Goal: Communication & Community: Share content

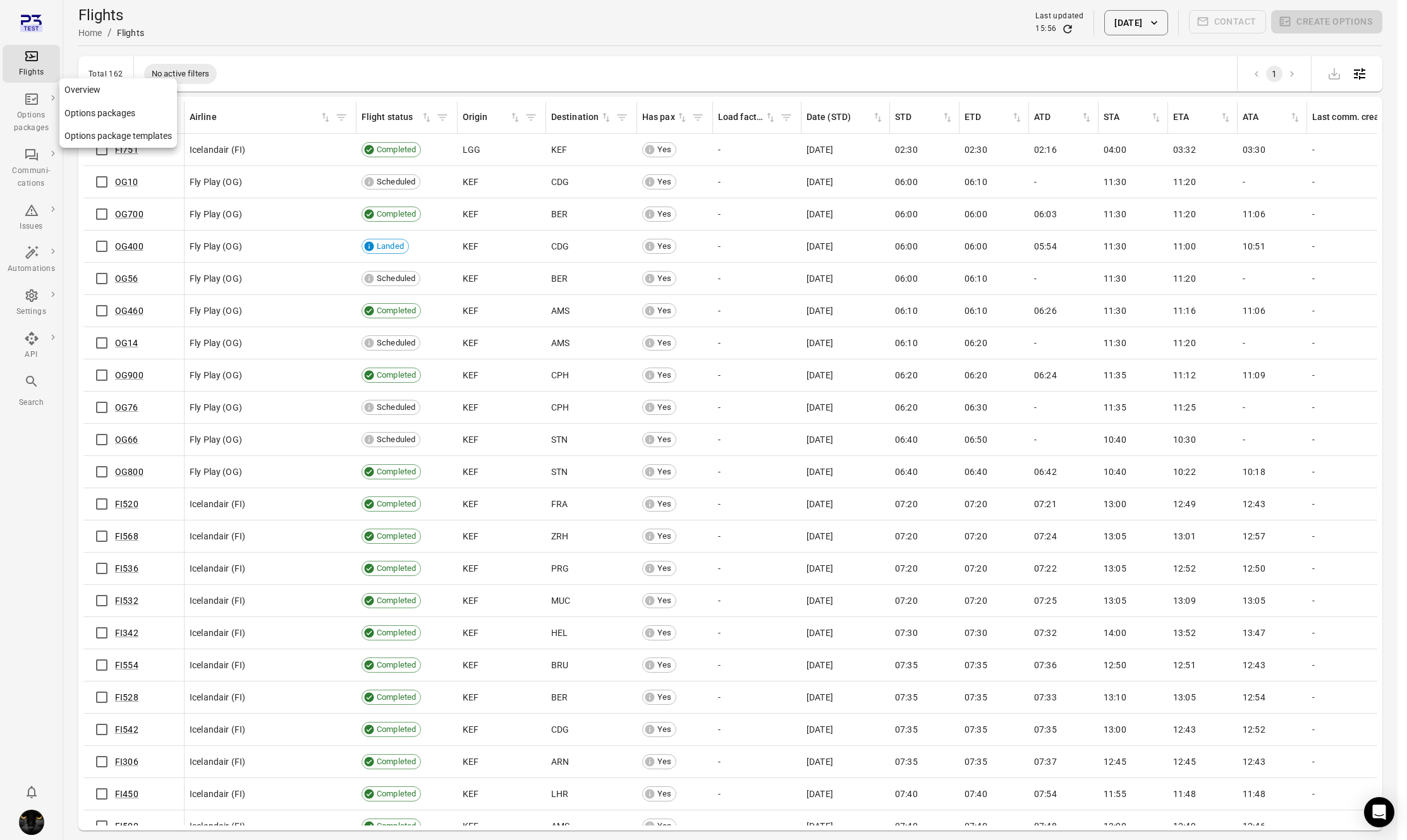
click at [37, 116] on div "Options packages" at bounding box center [31, 122] width 48 height 25
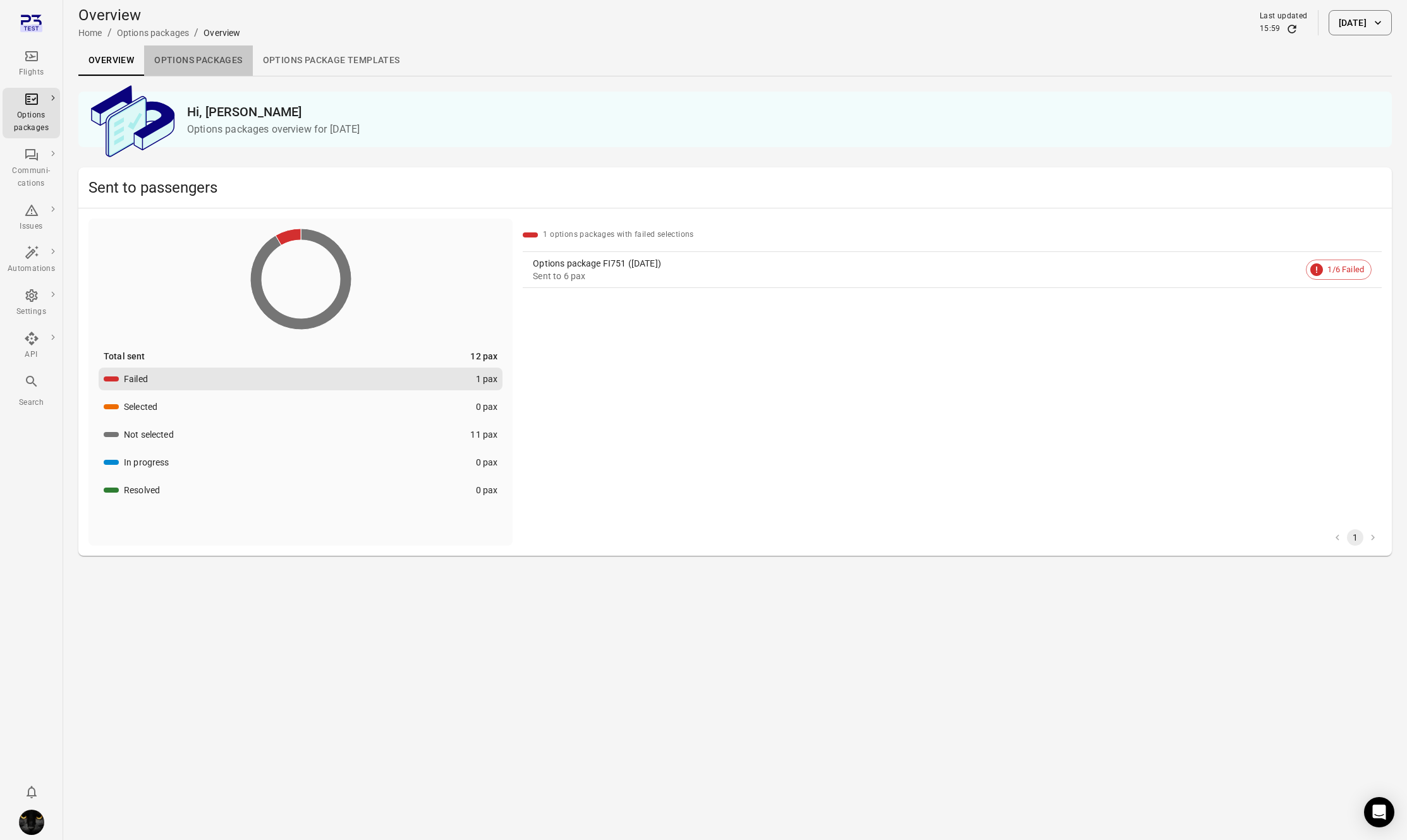
click at [199, 58] on link "Options packages" at bounding box center [198, 60] width 108 height 30
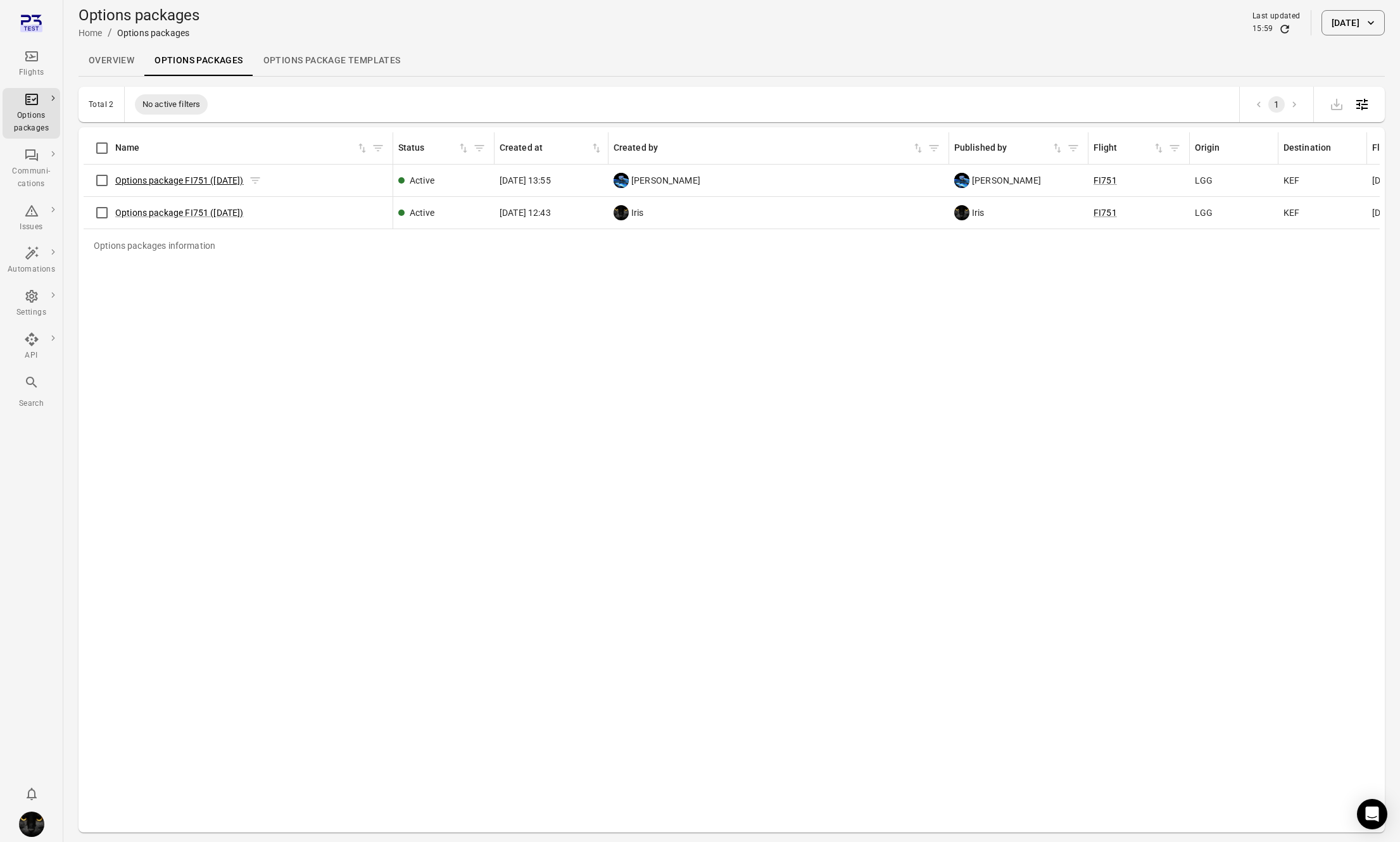
click at [166, 181] on link "Options package FI751 (25 Aug)" at bounding box center [179, 180] width 128 height 10
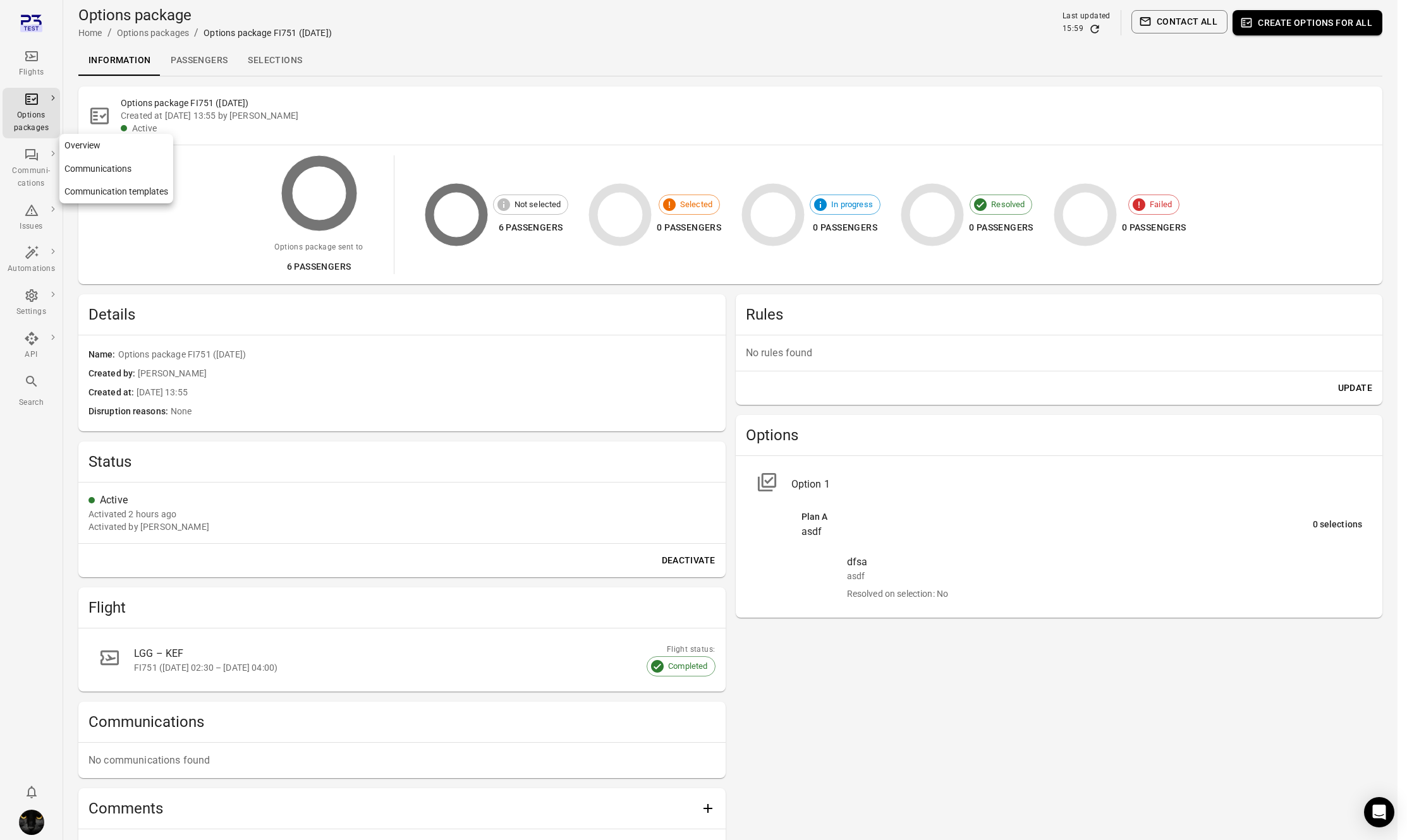
click at [24, 159] on icon "Main navigation" at bounding box center [32, 154] width 15 height 15
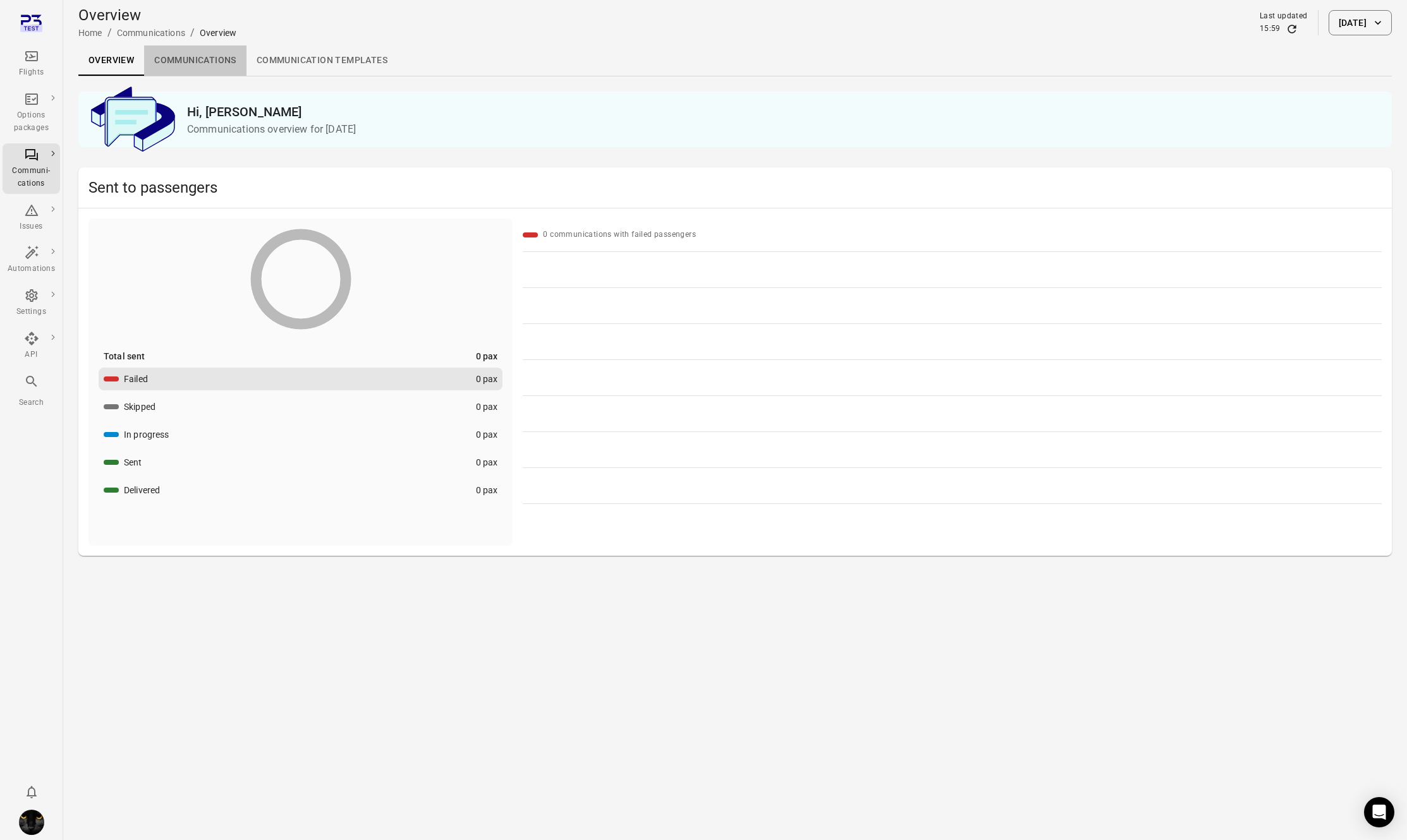
click at [183, 65] on link "Communications" at bounding box center [195, 60] width 103 height 30
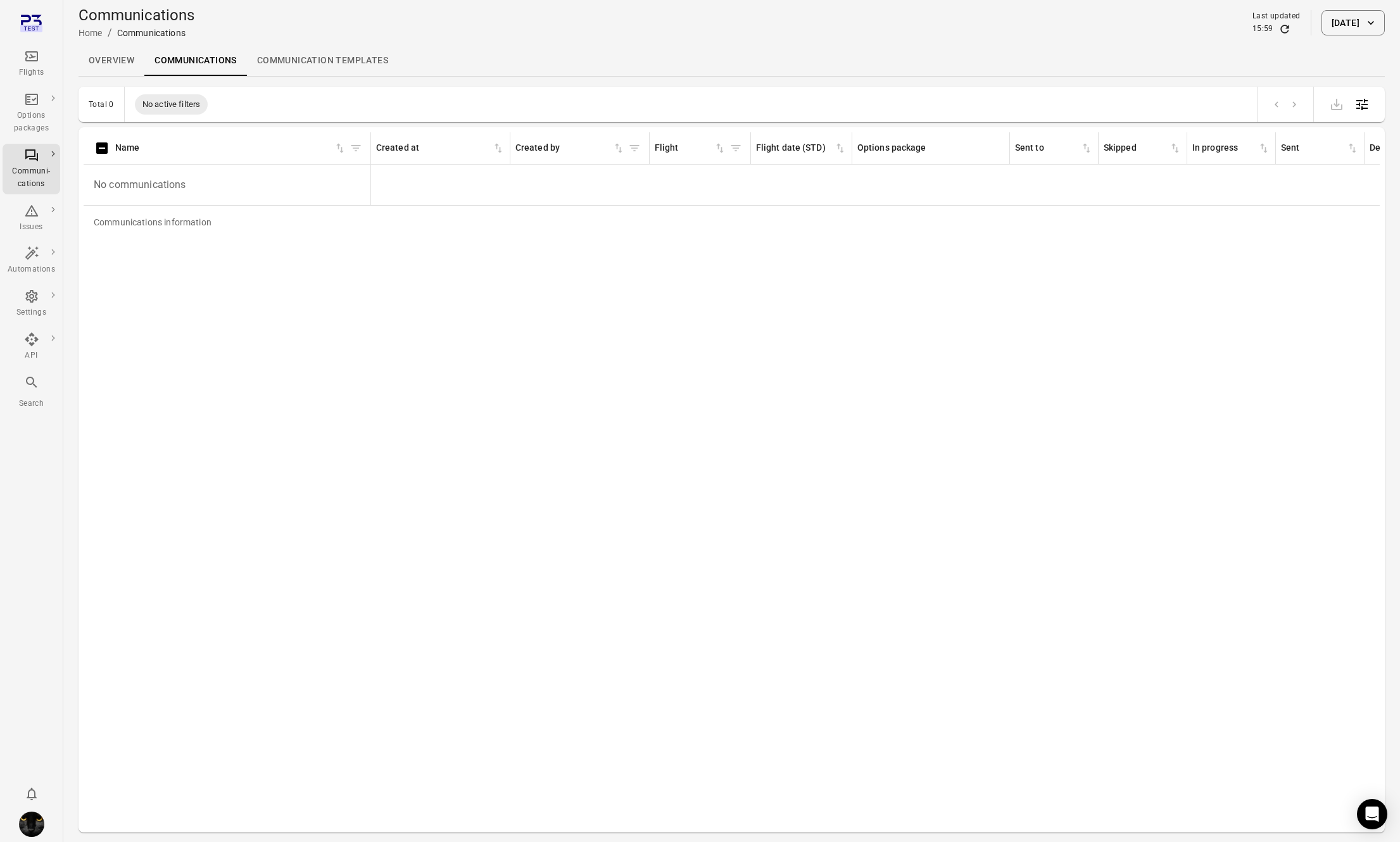
click at [315, 61] on link "Communication templates" at bounding box center [322, 61] width 151 height 30
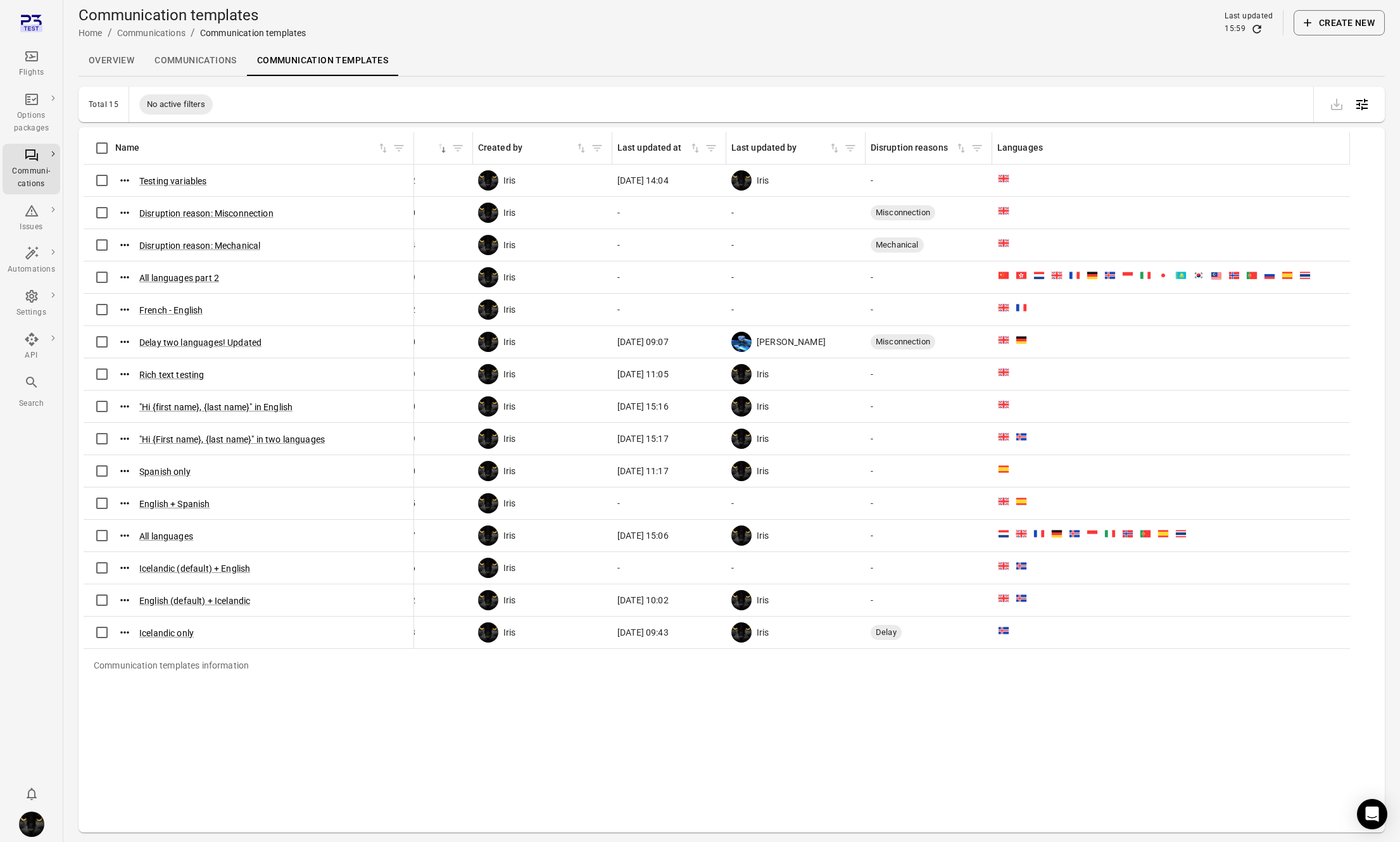
scroll to position [0, 310]
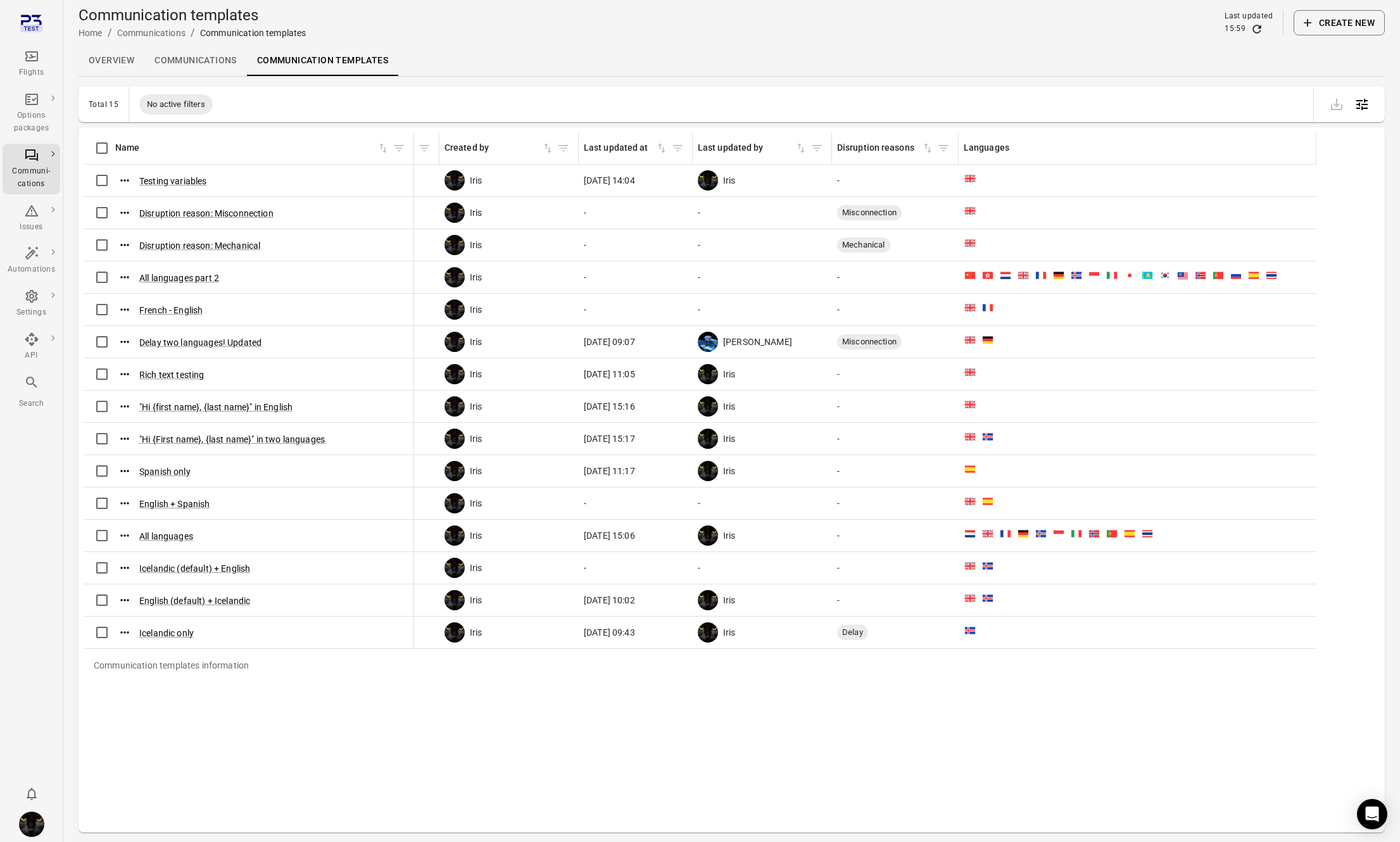
click at [1049, 280] on icon "Communication templates information" at bounding box center [1058, 275] width 13 height 13
click at [1049, 273] on icon "Communication templates information" at bounding box center [1059, 274] width 11 height 3
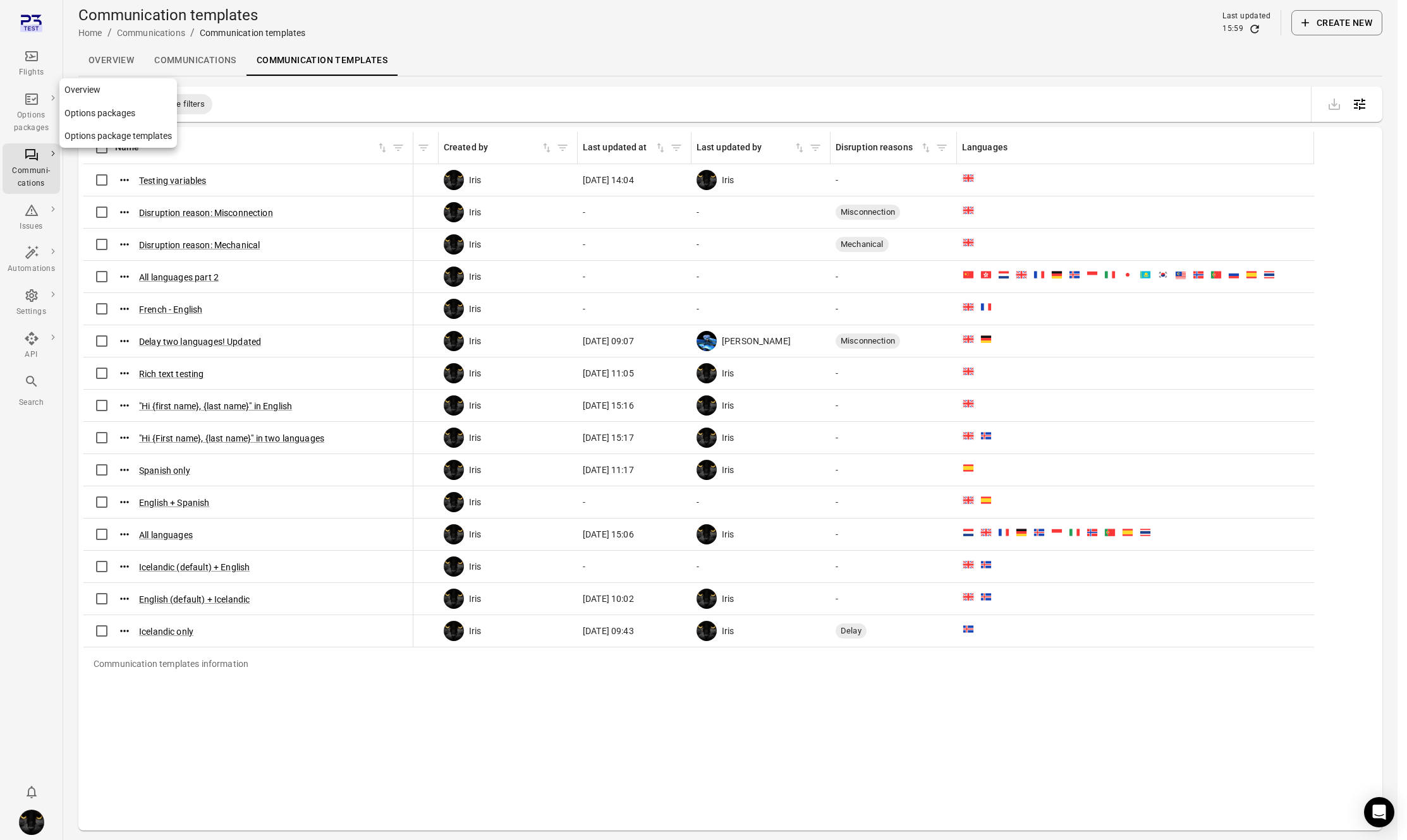
click at [70, 140] on link "Options package templates" at bounding box center [118, 136] width 117 height 23
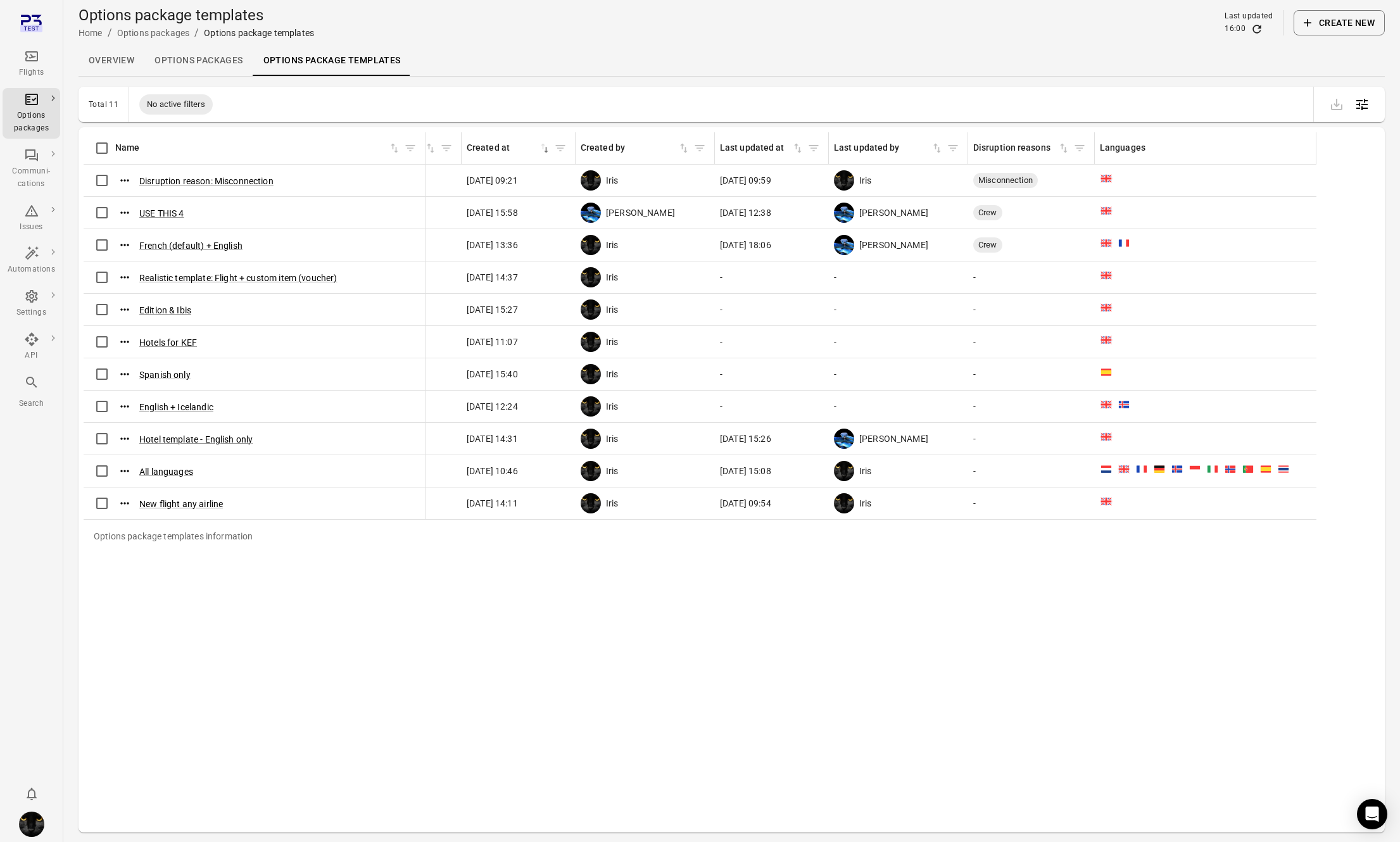
scroll to position [0, 399]
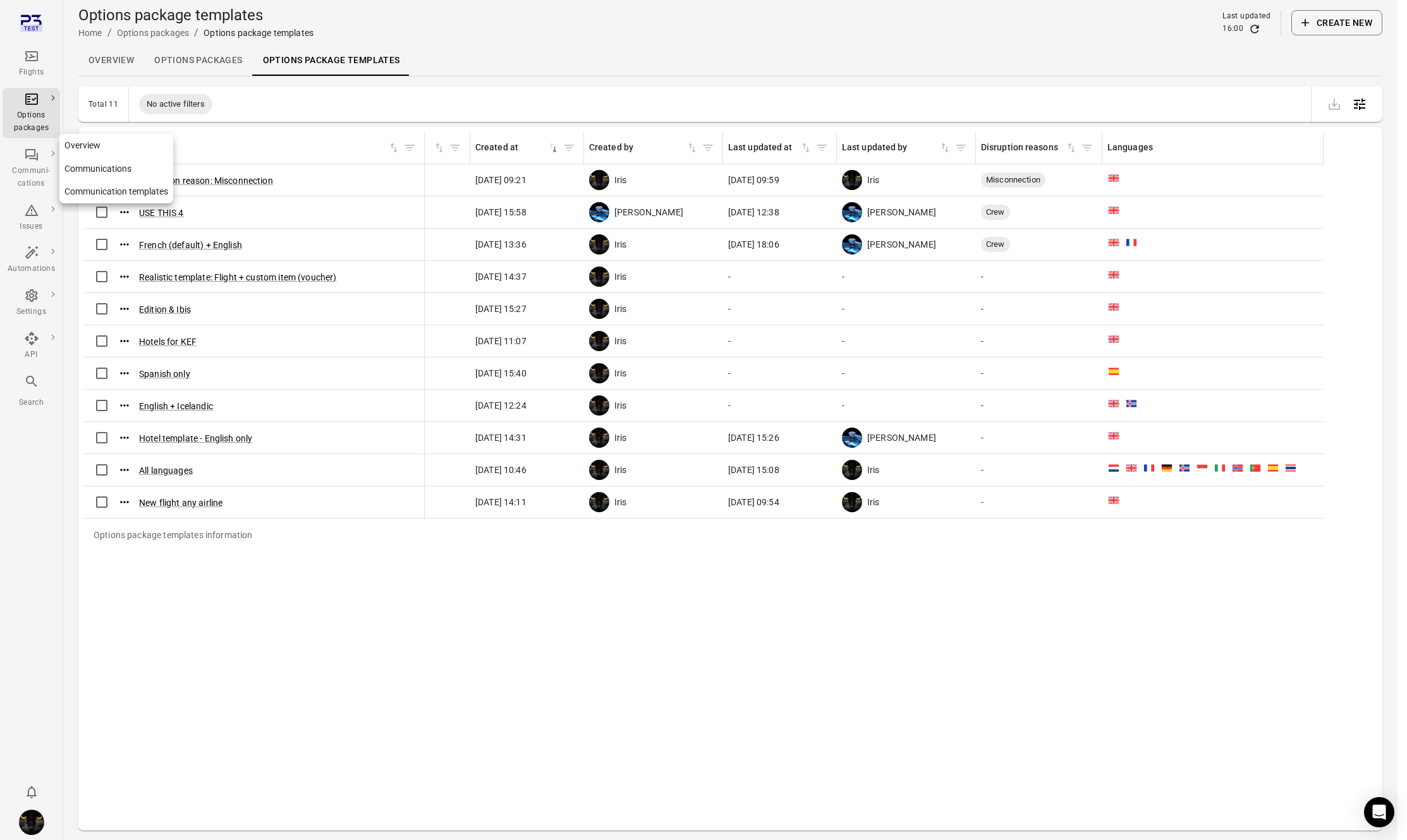
click at [91, 190] on link "Communication templates" at bounding box center [116, 191] width 113 height 23
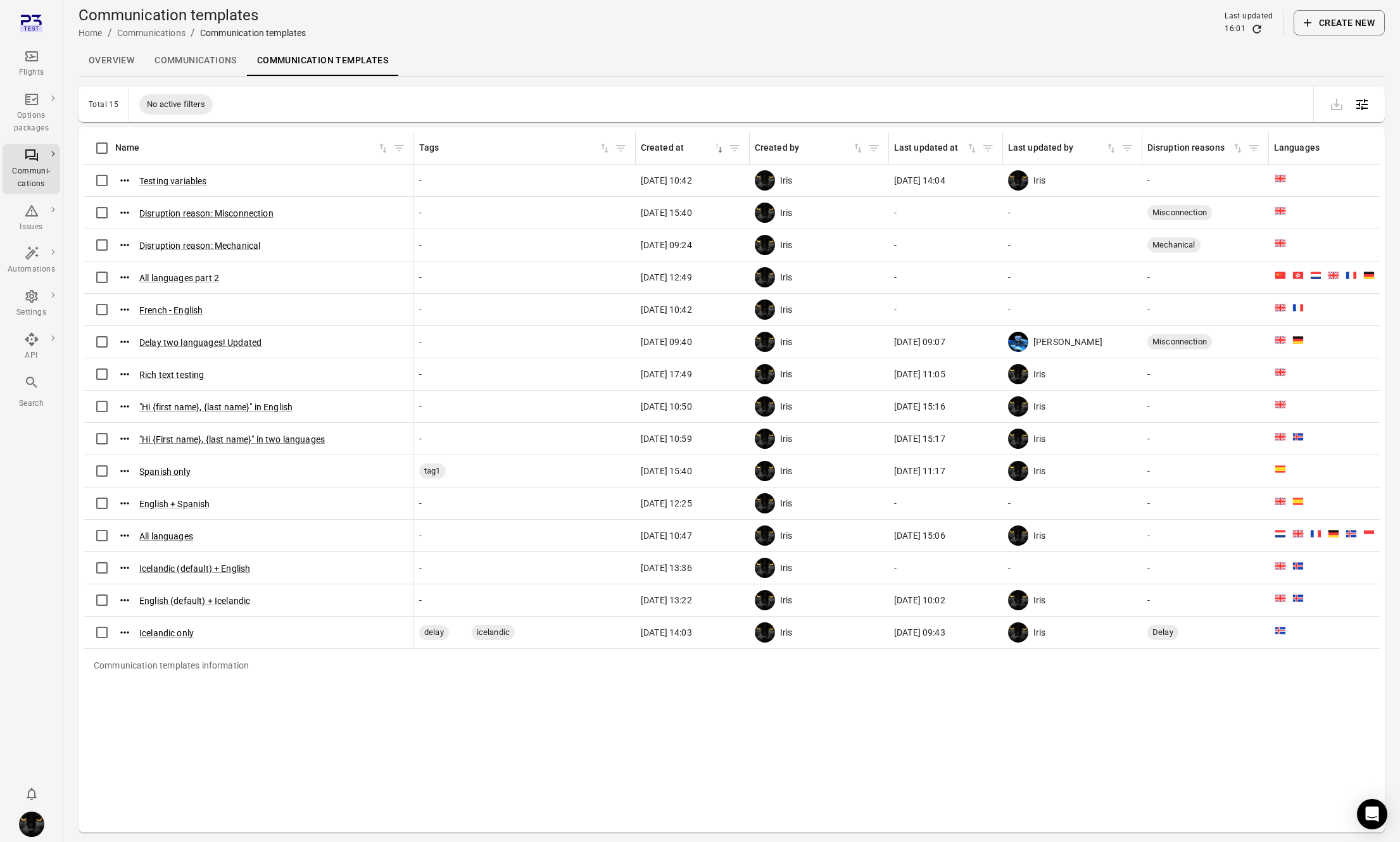
click at [295, 681] on caption "Communication templates information" at bounding box center [855, 665] width 1543 height 33
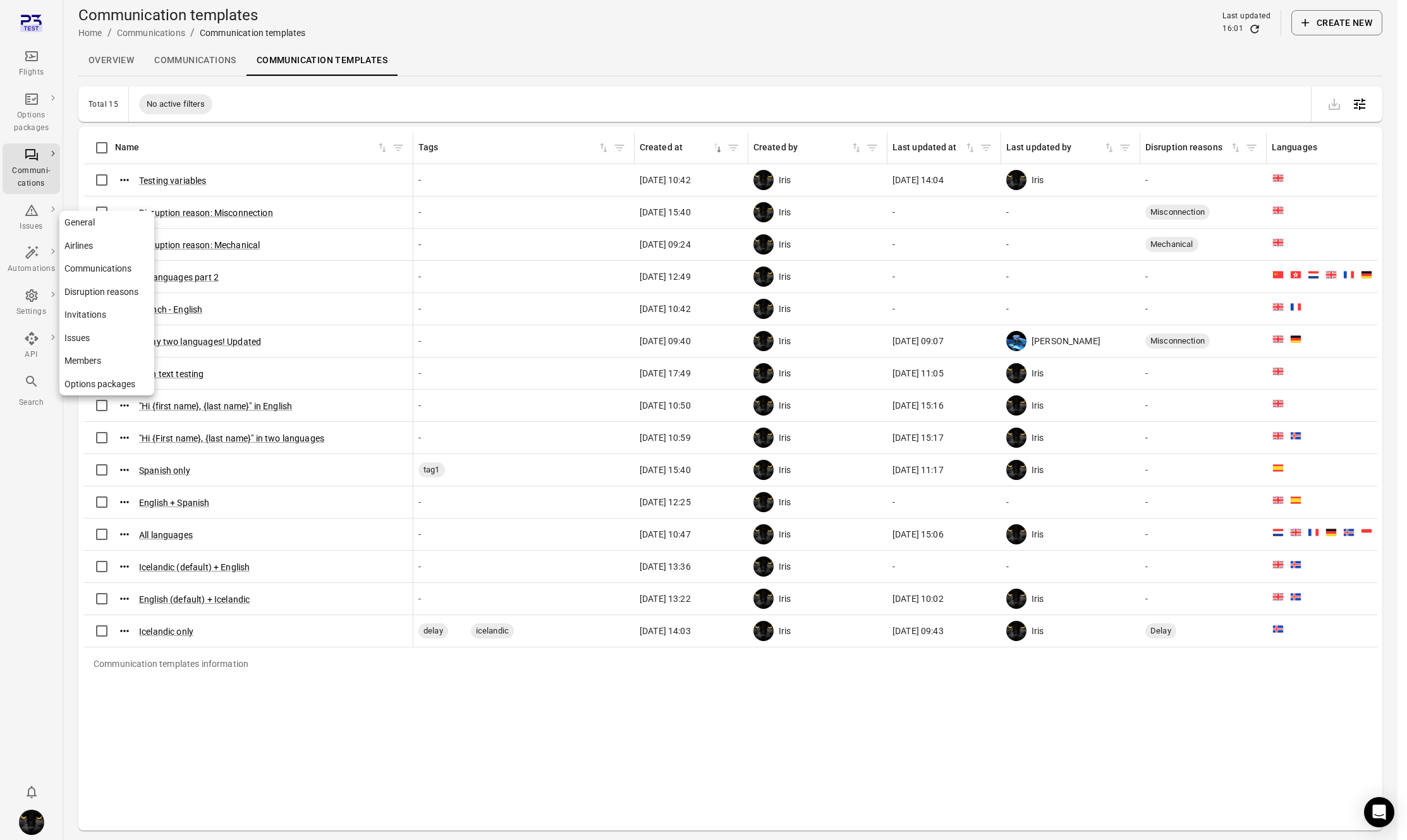
click at [33, 305] on div "Settings" at bounding box center [31, 303] width 48 height 30
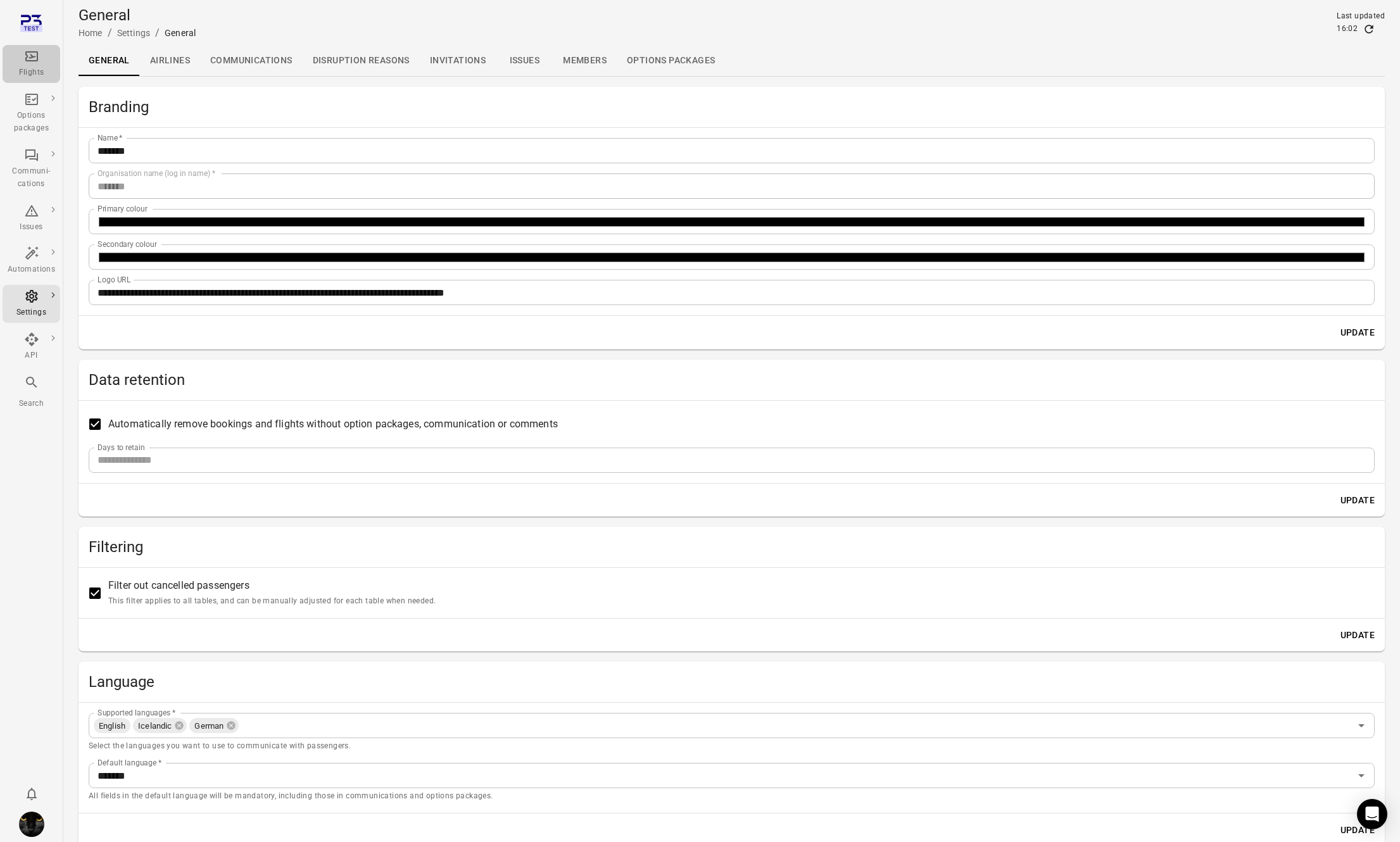
click at [29, 53] on icon "Main navigation" at bounding box center [32, 56] width 15 height 15
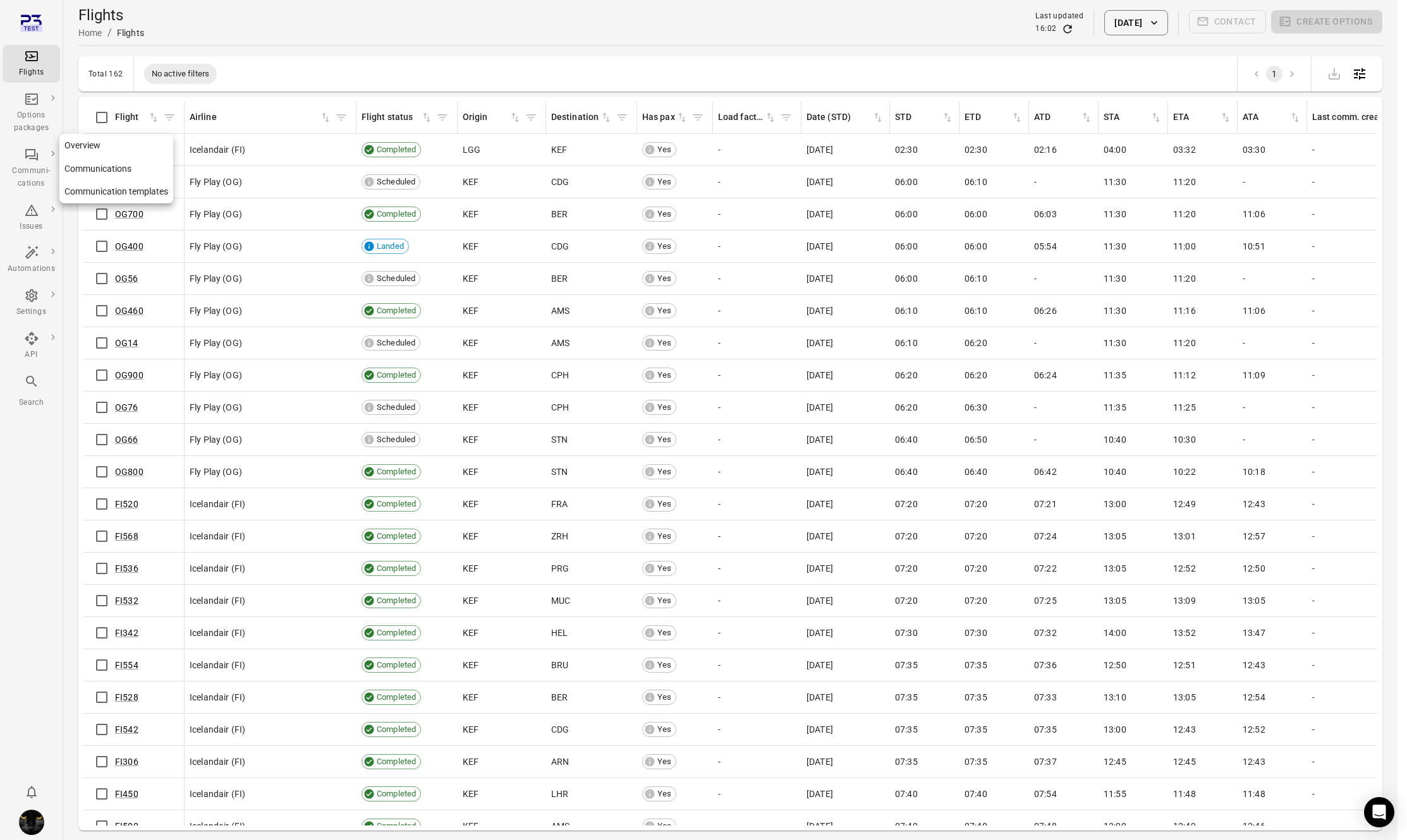
click at [35, 163] on div "Communi-cations" at bounding box center [31, 168] width 48 height 43
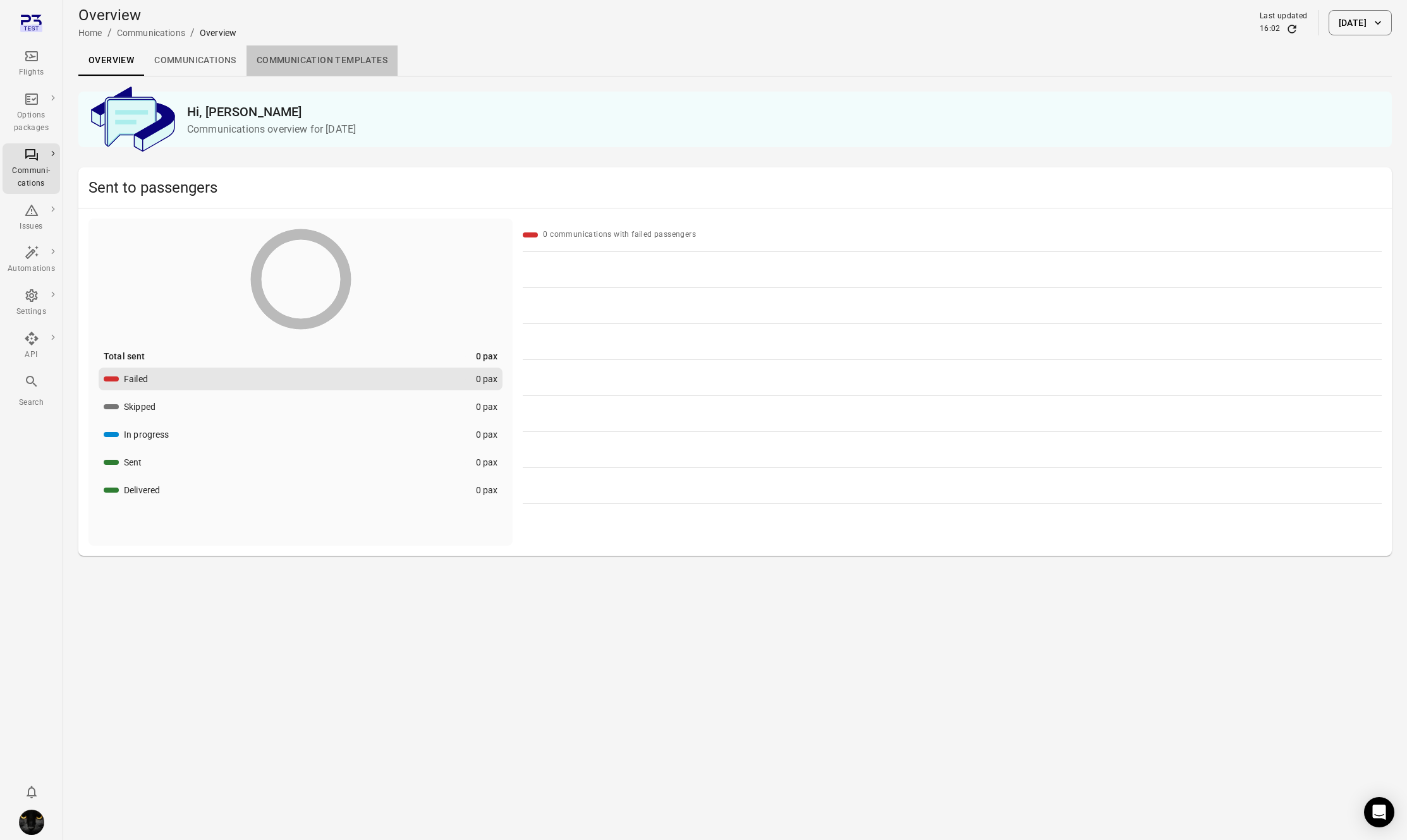
click at [329, 57] on link "Communication templates" at bounding box center [322, 60] width 151 height 30
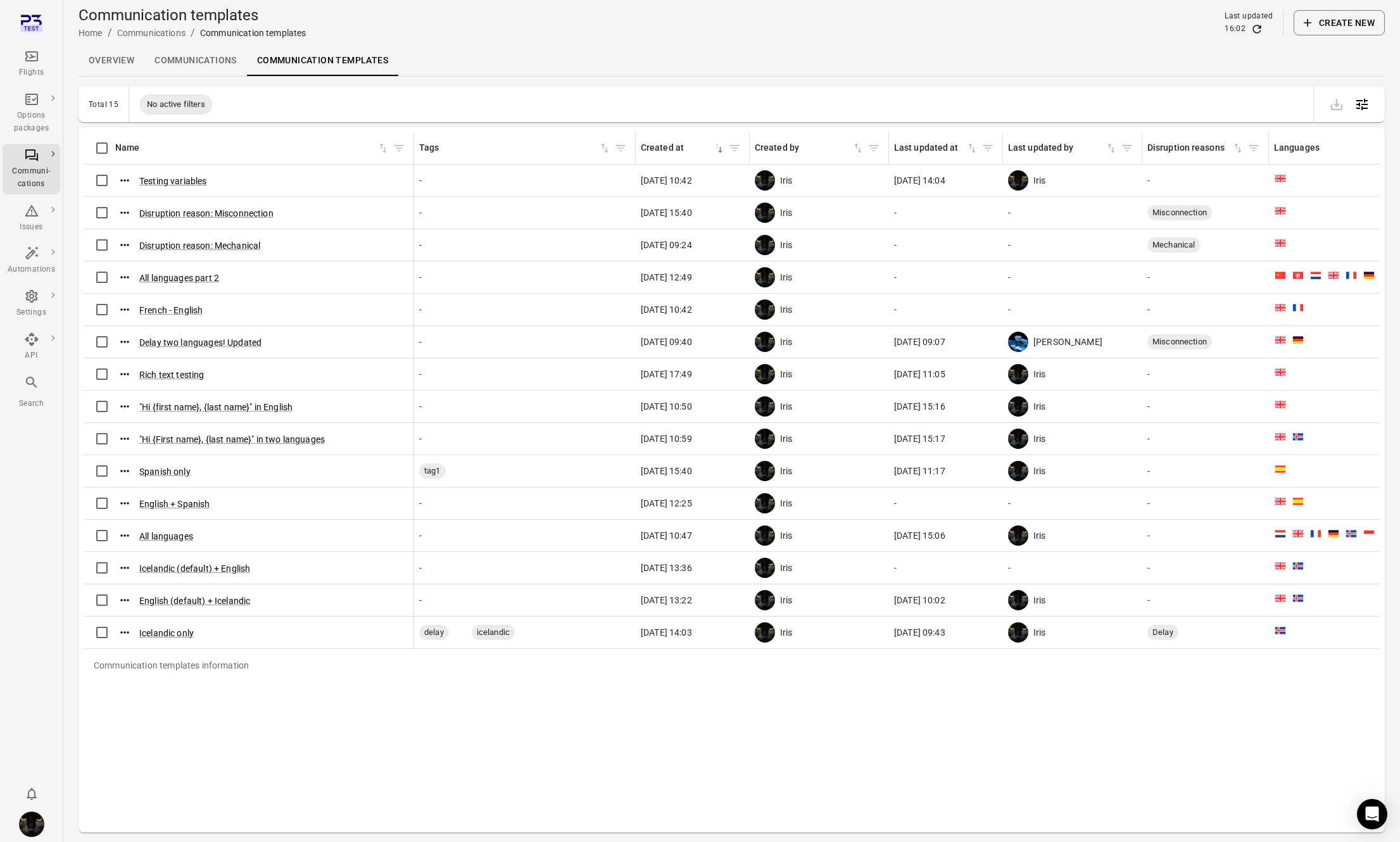
click at [1049, 20] on button "Create new" at bounding box center [1339, 23] width 91 height 26
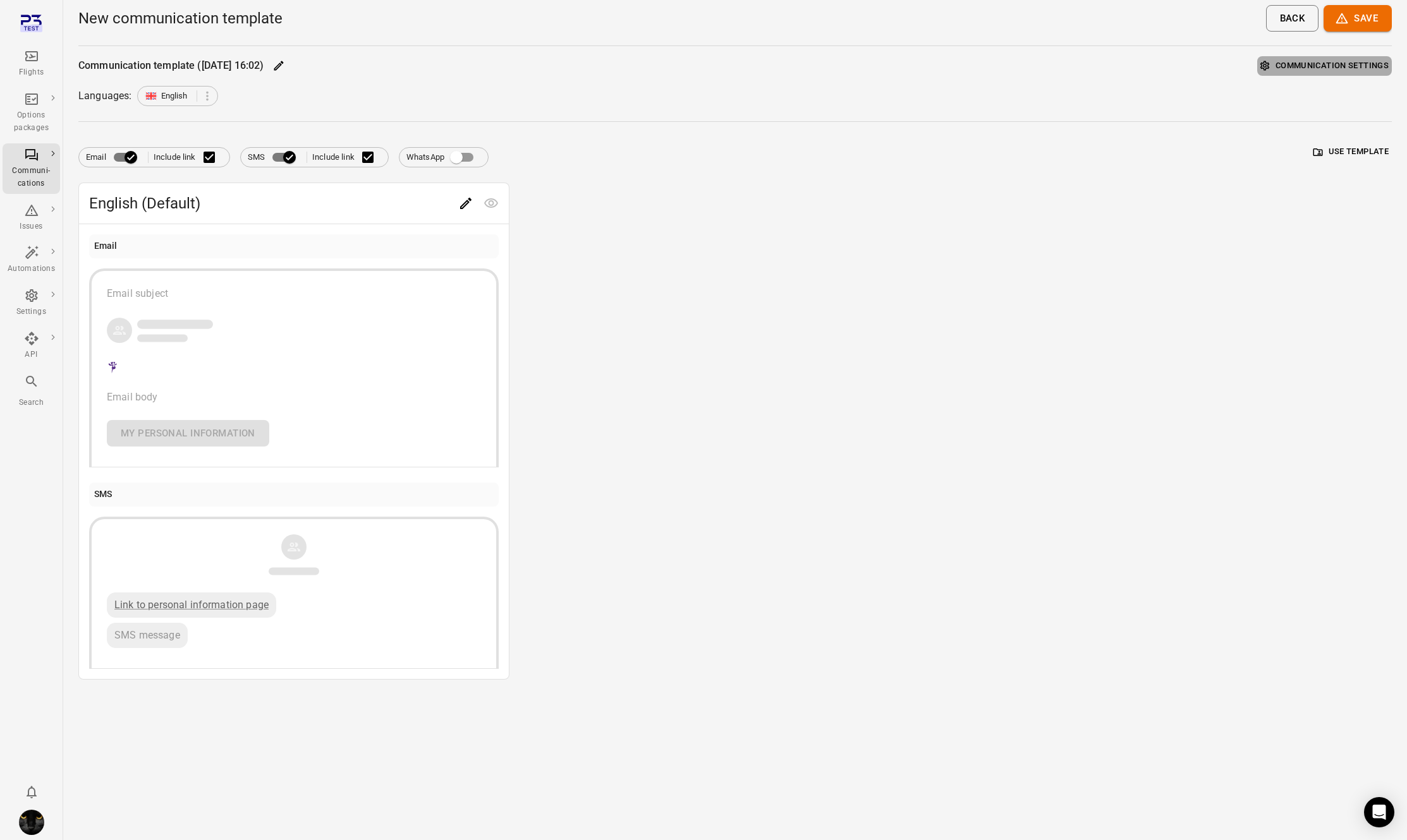
click at [1047, 64] on button "Communication settings" at bounding box center [1324, 66] width 135 height 19
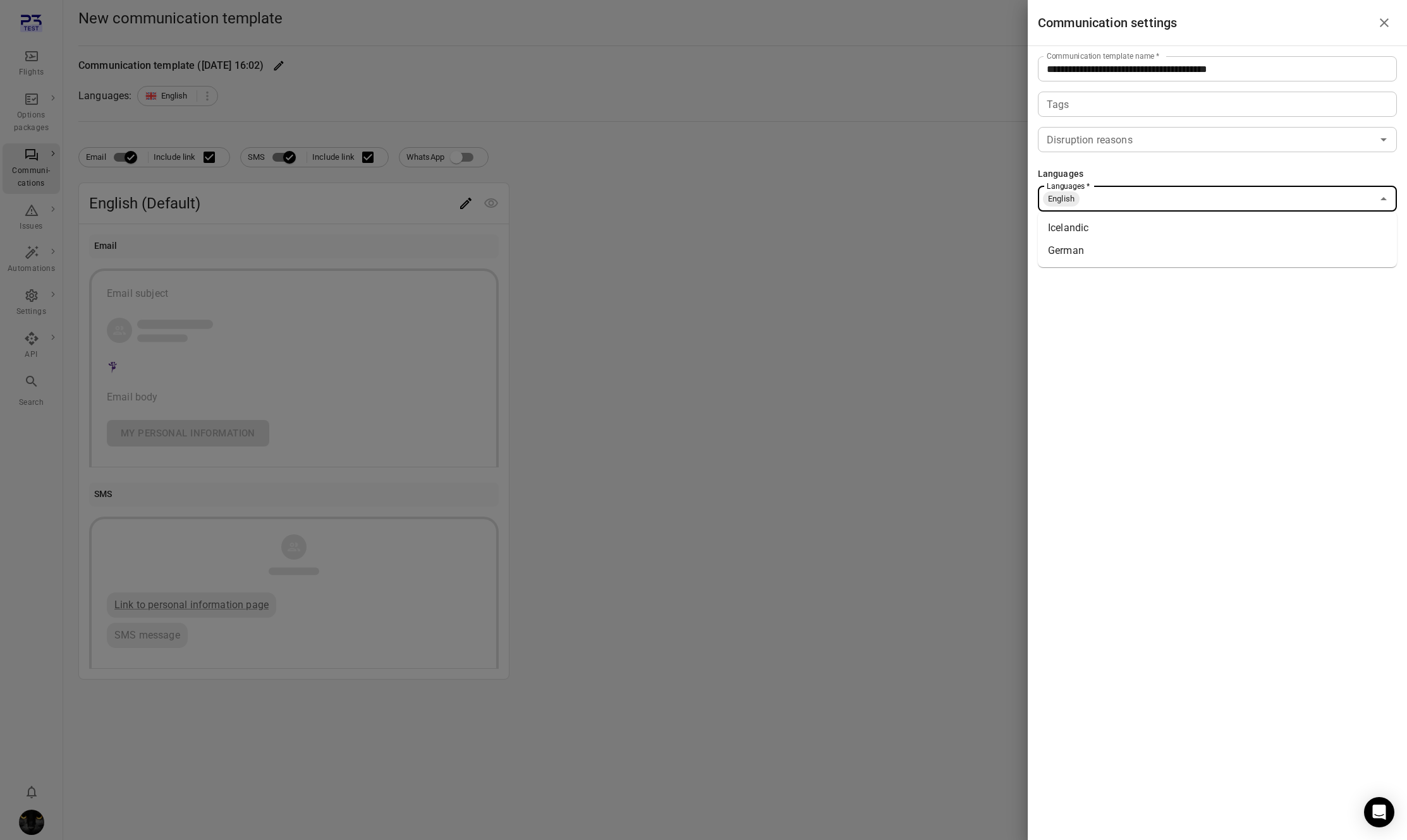
click at [1047, 194] on input "Languages   *" at bounding box center [1226, 199] width 291 height 17
click at [1047, 221] on li "Icelandic" at bounding box center [1217, 228] width 359 height 23
click at [1047, 195] on input "Languages   *" at bounding box center [1259, 199] width 225 height 17
click at [1047, 229] on li "German" at bounding box center [1217, 228] width 359 height 23
click at [1047, 517] on div "**********" at bounding box center [1217, 420] width 379 height 840
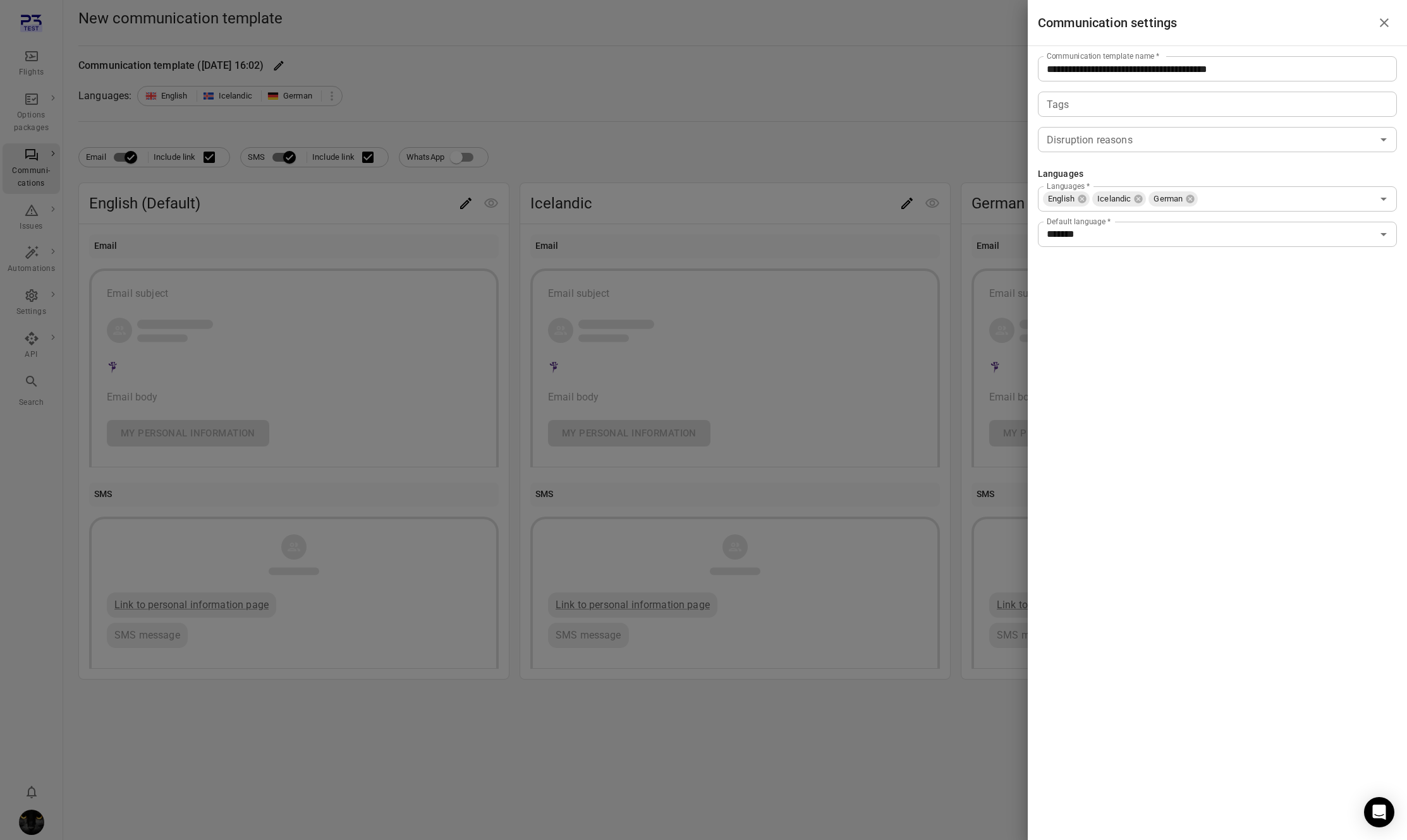
click at [807, 147] on div at bounding box center [704, 420] width 1407 height 840
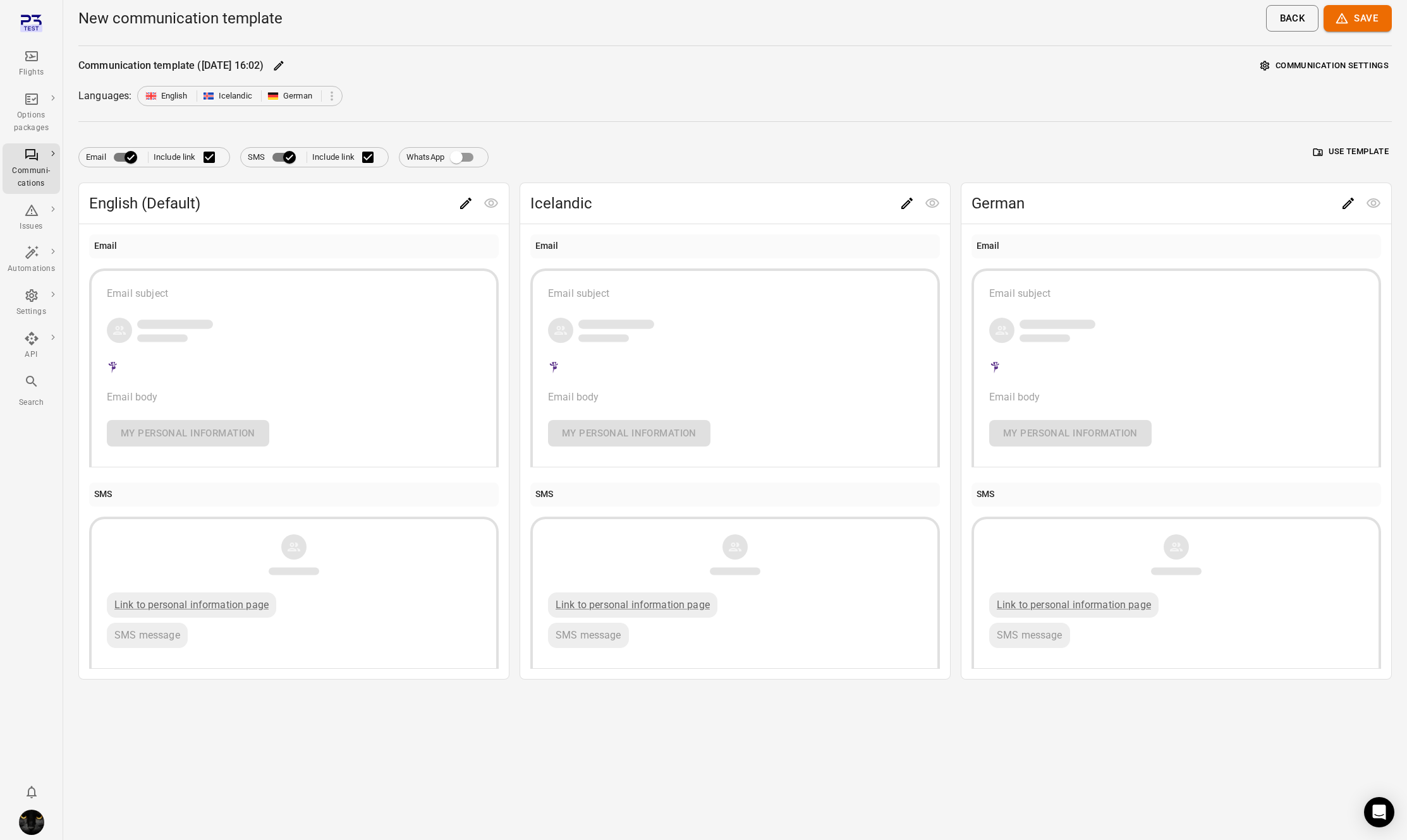
click at [616, 100] on div "Languages: English Icelandic German" at bounding box center [735, 96] width 1314 height 20
click at [336, 94] on icon at bounding box center [332, 96] width 14 height 14
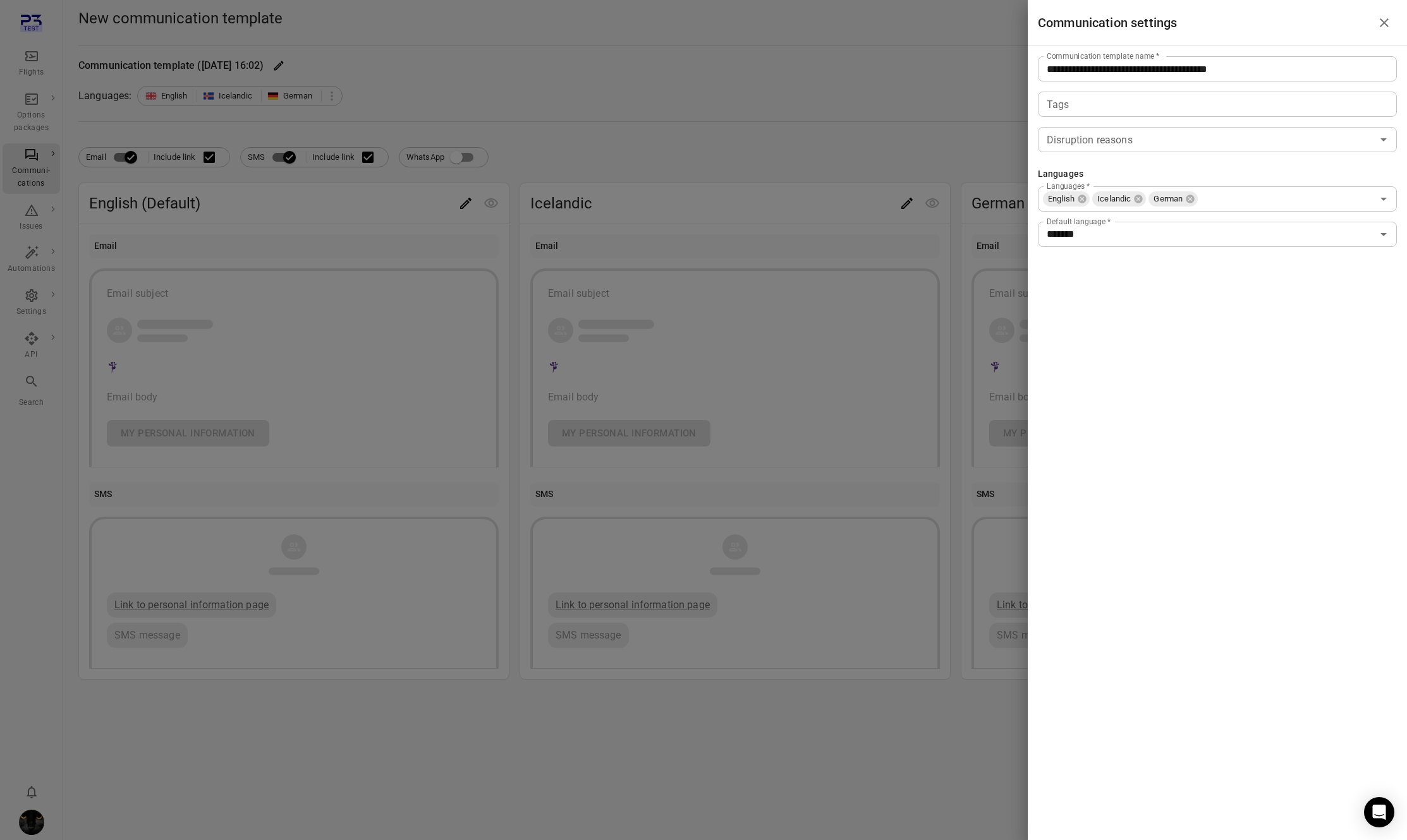
click at [493, 93] on div at bounding box center [704, 420] width 1407 height 840
